Goal: Task Accomplishment & Management: Use online tool/utility

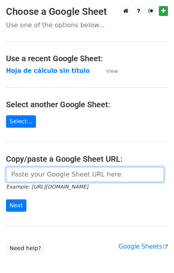
click at [30, 175] on input "url" at bounding box center [85, 174] width 158 height 15
paste input "[URL][DOMAIN_NAME]"
type input "[URL][DOMAIN_NAME]"
click at [6, 199] on input "Next" at bounding box center [16, 205] width 20 height 12
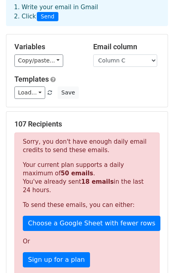
scroll to position [42, 0]
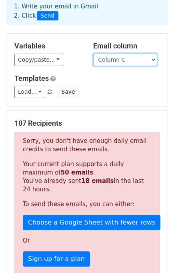
click at [110, 61] on select "Column A Column B Column C Column D" at bounding box center [125, 60] width 64 height 12
select select "Column D"
click at [93, 54] on select "Column A Column B Column C Column D" at bounding box center [125, 60] width 64 height 12
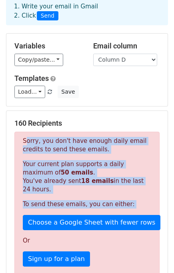
drag, startPoint x: 115, startPoint y: 212, endPoint x: 2, endPoint y: 132, distance: 138.3
click at [2, 132] on main "New Campaign Daily emails left: 32 Google Sheet: Hoja de cálculo sin título 1. …" at bounding box center [87, 191] width 174 height 455
copy div "Sorry, you don't have enough daily email credits to send these emails. Your cur…"
click at [106, 176] on p "Your current plan supports a daily maximum of 50 emails . You've already sent 1…" at bounding box center [87, 177] width 128 height 34
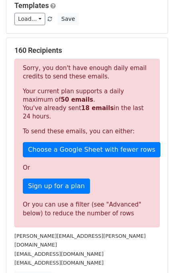
scroll to position [115, 0]
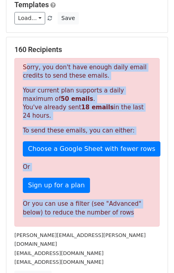
drag, startPoint x: 106, startPoint y: 218, endPoint x: 22, endPoint y: 67, distance: 172.7
click at [22, 67] on div "Sorry, you don't have enough daily email credits to send these emails. Your cur…" at bounding box center [86, 142] width 145 height 168
copy div "Sorry, you don't have enough daily email credits to send these emails. Your cur…"
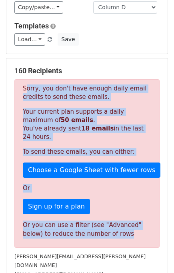
scroll to position [0, 0]
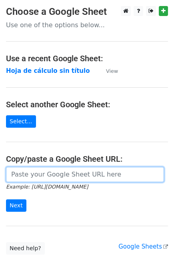
click at [43, 179] on input "url" at bounding box center [85, 174] width 158 height 15
paste input "[URL][DOMAIN_NAME]"
type input "[URL][DOMAIN_NAME]"
click at [6, 199] on input "Next" at bounding box center [16, 205] width 20 height 12
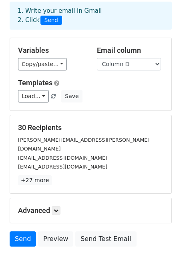
scroll to position [69, 0]
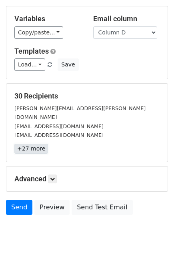
click at [29, 144] on link "+27 more" at bounding box center [31, 149] width 34 height 10
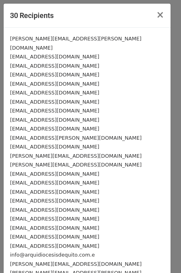
click at [172, 25] on div "30 Recipients × niels.olsen@asambleanacional.gob.ec direccion.cesde@uees.edu.ec…" at bounding box center [90, 136] width 181 height 273
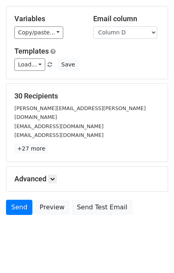
click at [65, 105] on small "[PERSON_NAME][EMAIL_ADDRESS][PERSON_NAME][DOMAIN_NAME]" at bounding box center [79, 112] width 131 height 15
click at [64, 123] on small "[EMAIL_ADDRESS][DOMAIN_NAME]" at bounding box center [58, 126] width 89 height 6
click at [34, 144] on link "+27 more" at bounding box center [31, 149] width 34 height 10
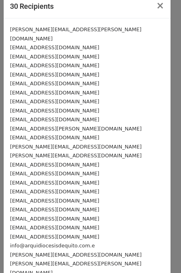
scroll to position [0, 0]
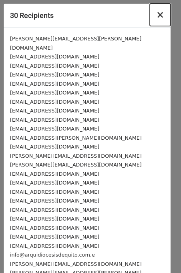
click at [150, 16] on button "×" at bounding box center [160, 15] width 21 height 22
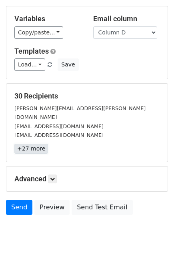
click at [34, 144] on link "+27 more" at bounding box center [31, 149] width 34 height 10
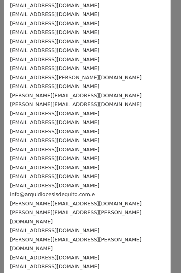
scroll to position [69, 0]
